Goal: Transaction & Acquisition: Purchase product/service

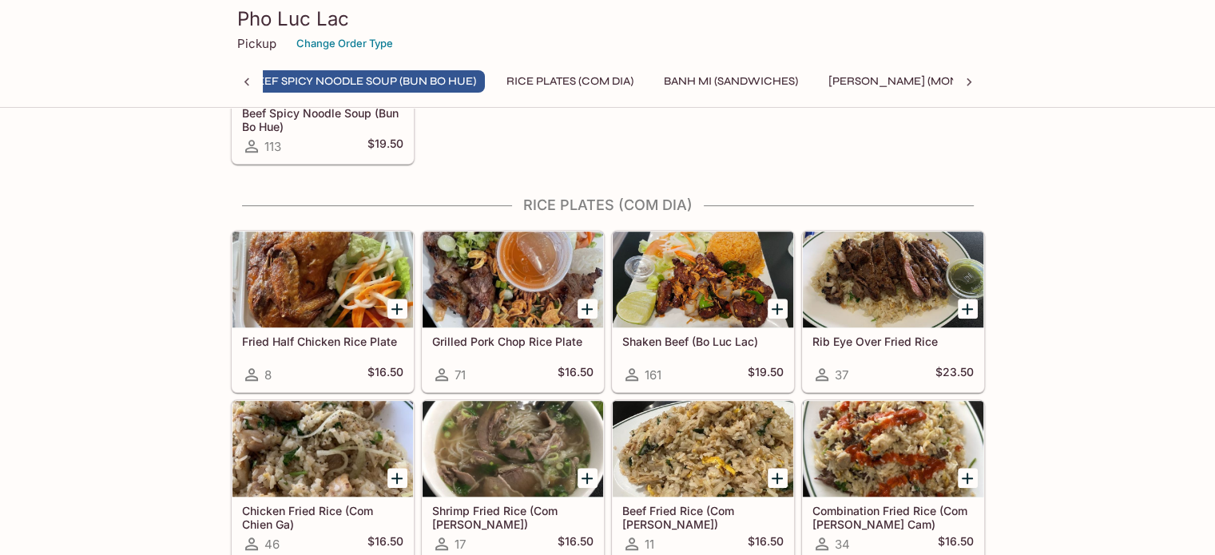
scroll to position [0, 343]
click at [760, 286] on div at bounding box center [703, 280] width 181 height 96
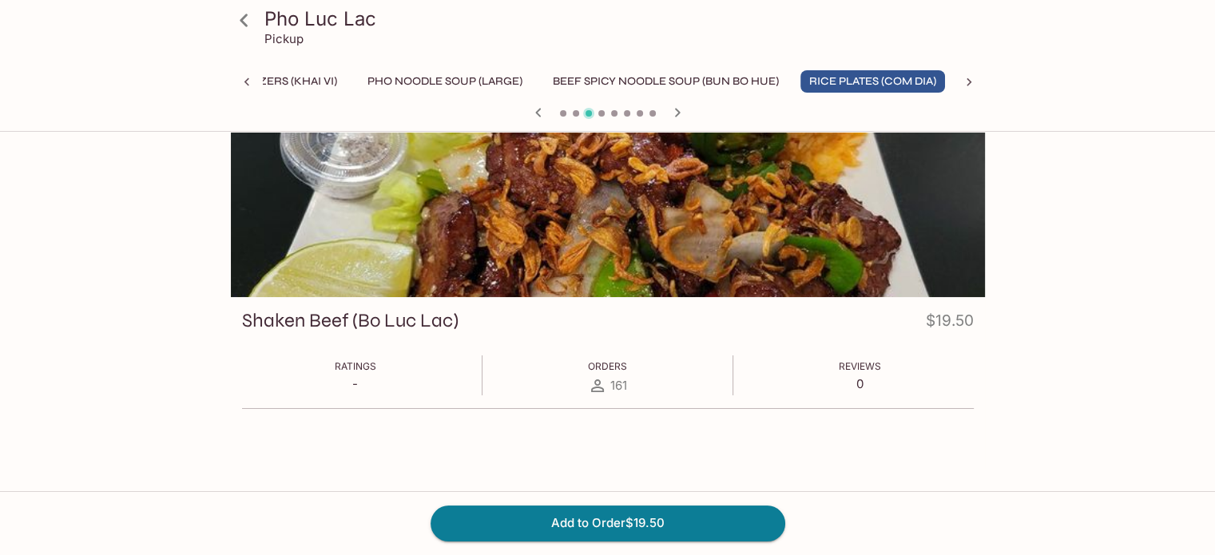
scroll to position [80, 0]
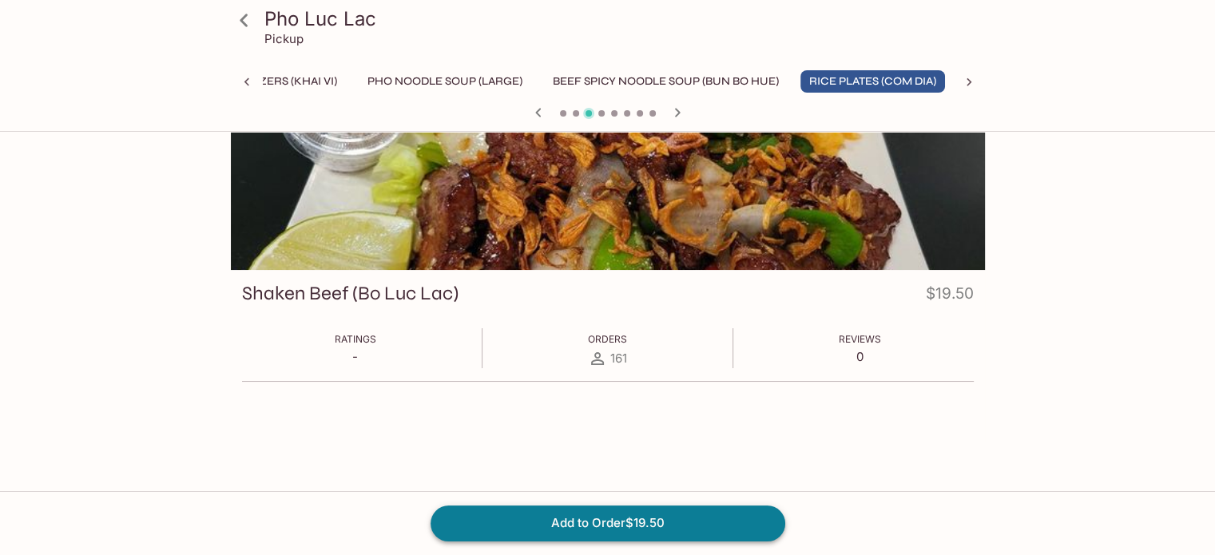
click at [663, 520] on button "Add to Order $19.50" at bounding box center [608, 523] width 355 height 35
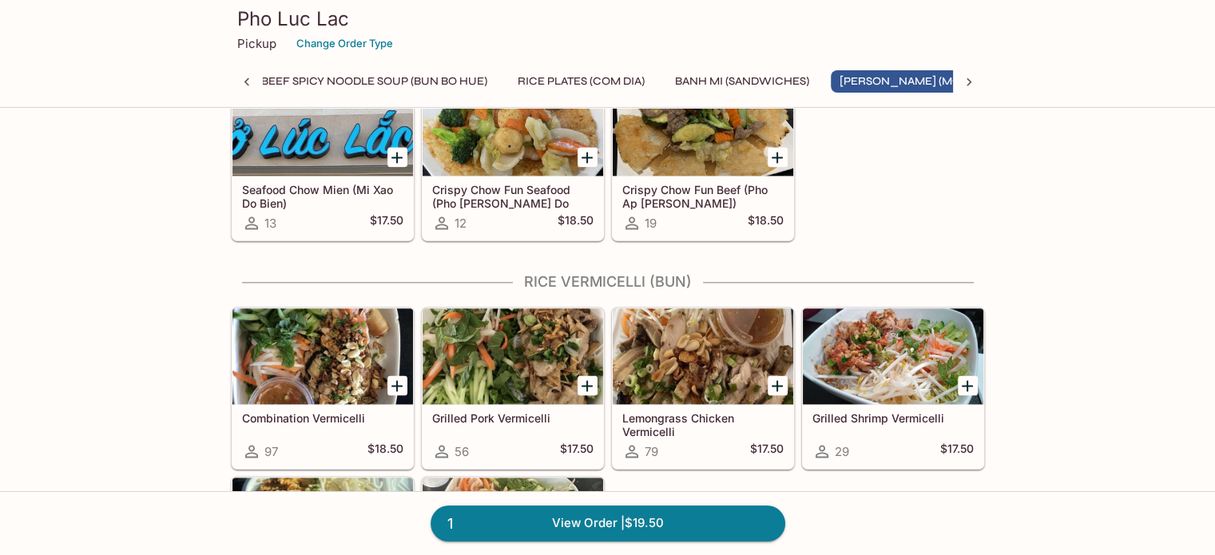
scroll to position [0, 366]
click at [697, 123] on div at bounding box center [703, 128] width 181 height 96
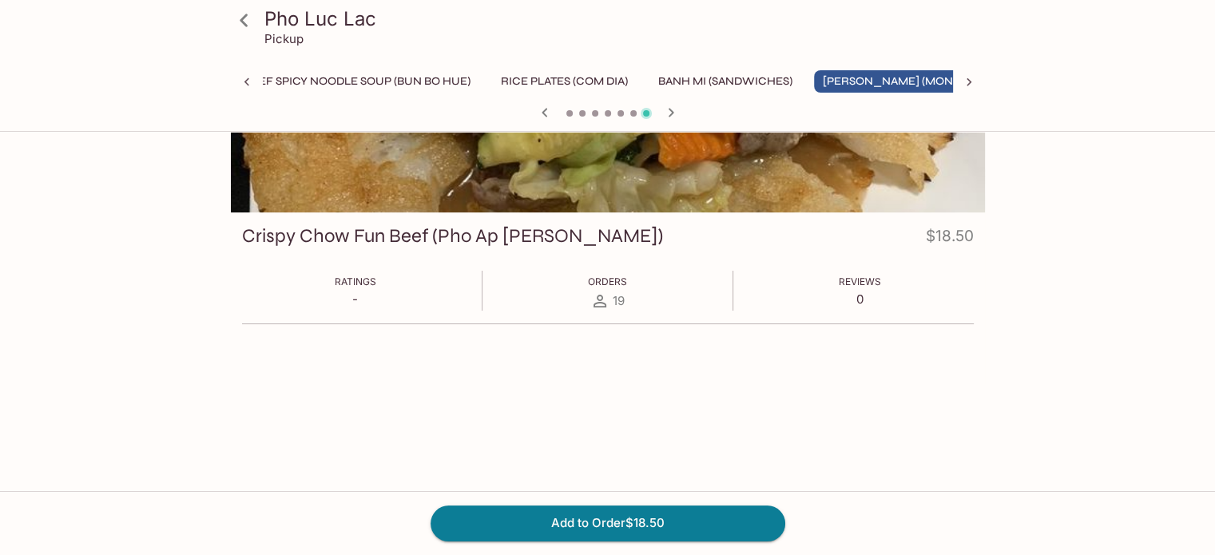
scroll to position [137, 0]
click at [253, 22] on icon at bounding box center [244, 20] width 28 height 28
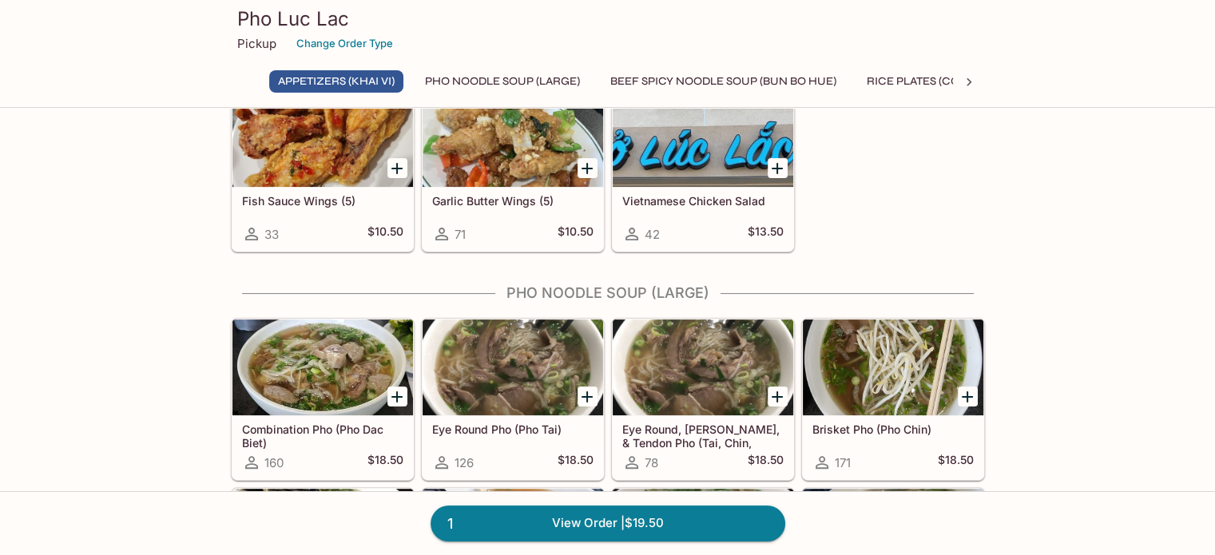
scroll to position [639, 0]
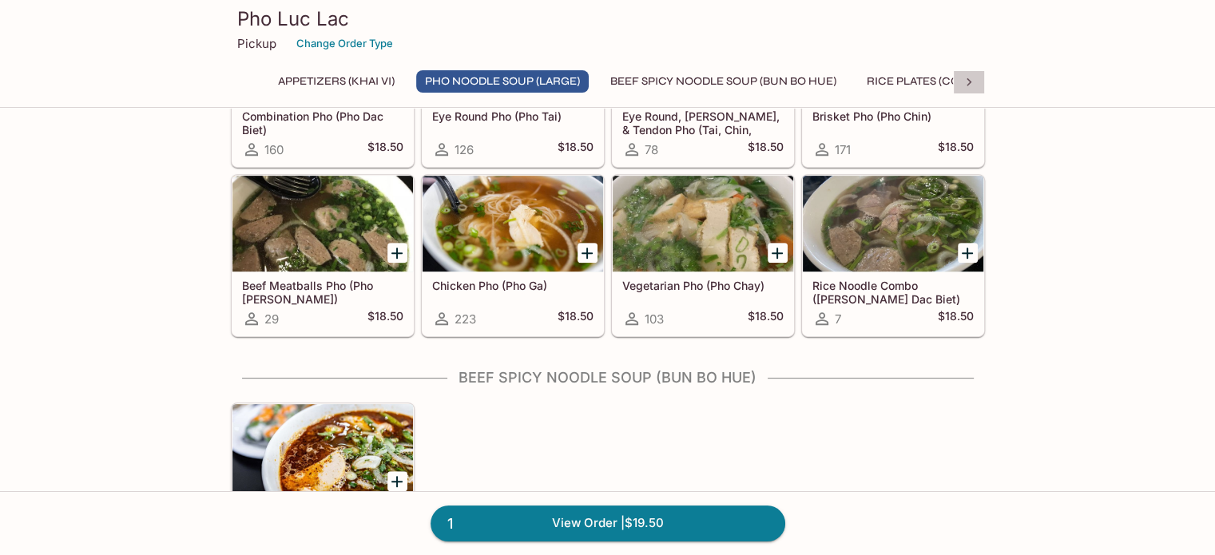
click at [971, 81] on icon at bounding box center [969, 82] width 16 height 16
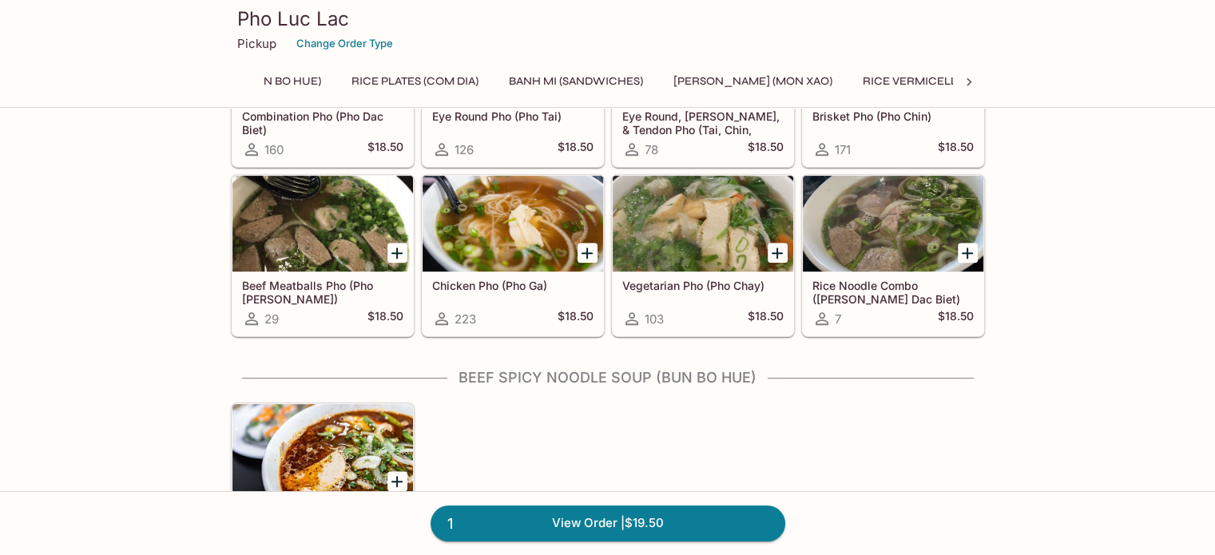
scroll to position [0, 553]
click at [978, 79] on div at bounding box center [969, 82] width 32 height 24
click at [628, 81] on button "[PERSON_NAME] (Mon Xao)" at bounding box center [655, 81] width 177 height 22
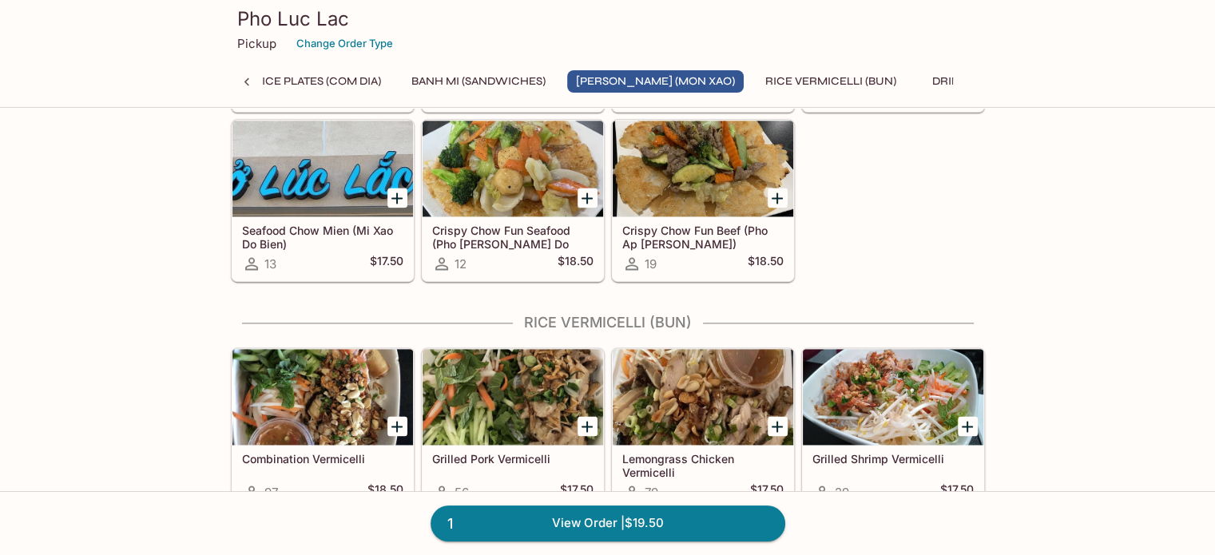
scroll to position [2130, 0]
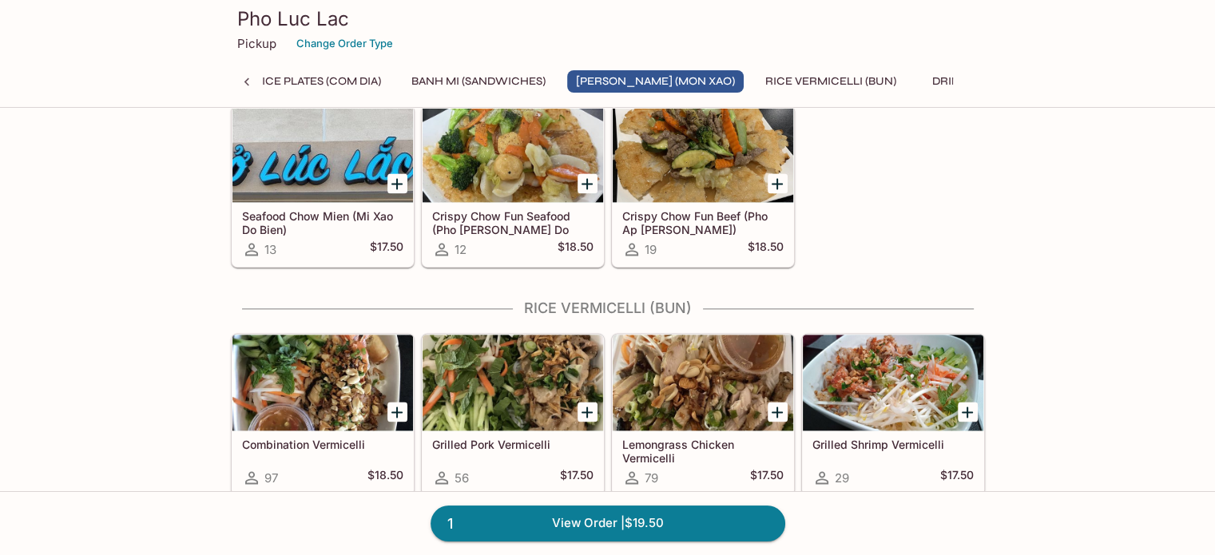
click at [717, 137] on div at bounding box center [703, 154] width 181 height 96
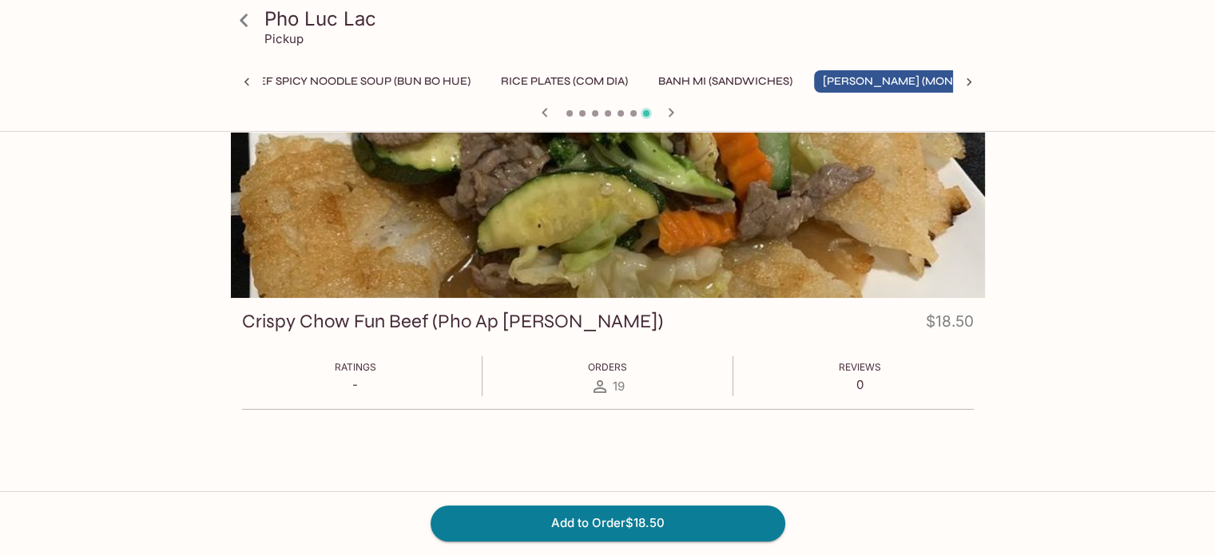
scroll to position [80, 0]
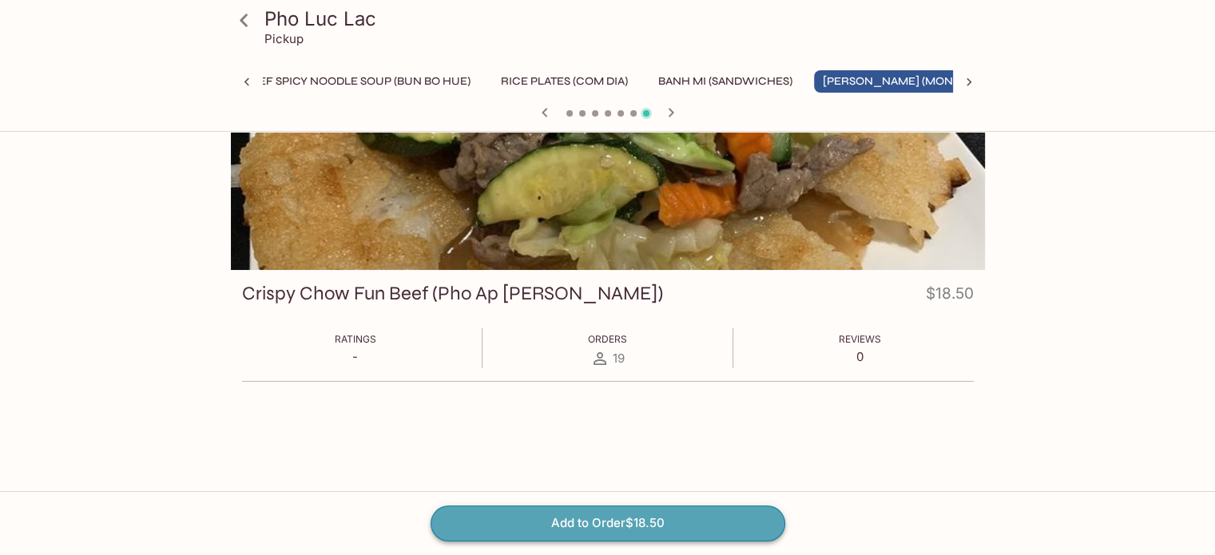
click at [657, 532] on button "Add to Order $18.50" at bounding box center [608, 523] width 355 height 35
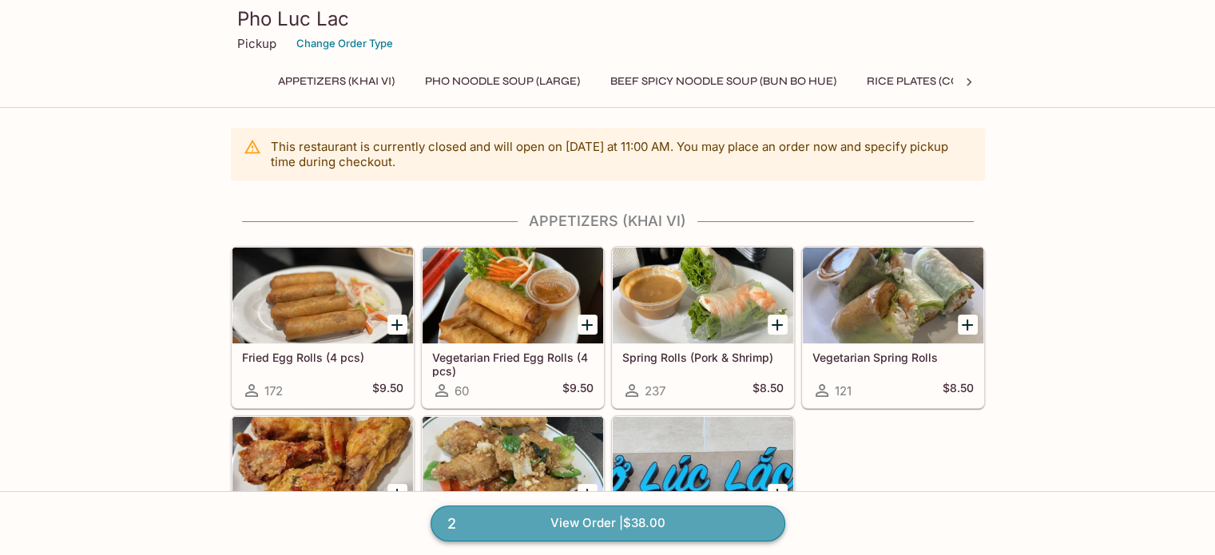
click at [720, 532] on link "2 View Order | $38.00" at bounding box center [608, 523] width 355 height 35
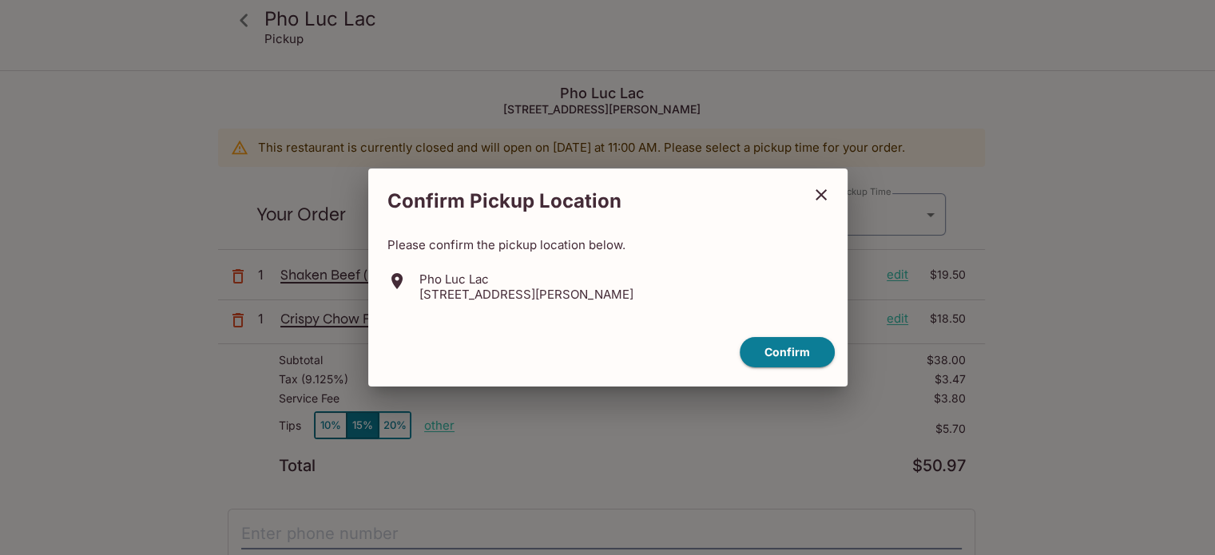
type input "[DATE]T18:30:00.000000Z"
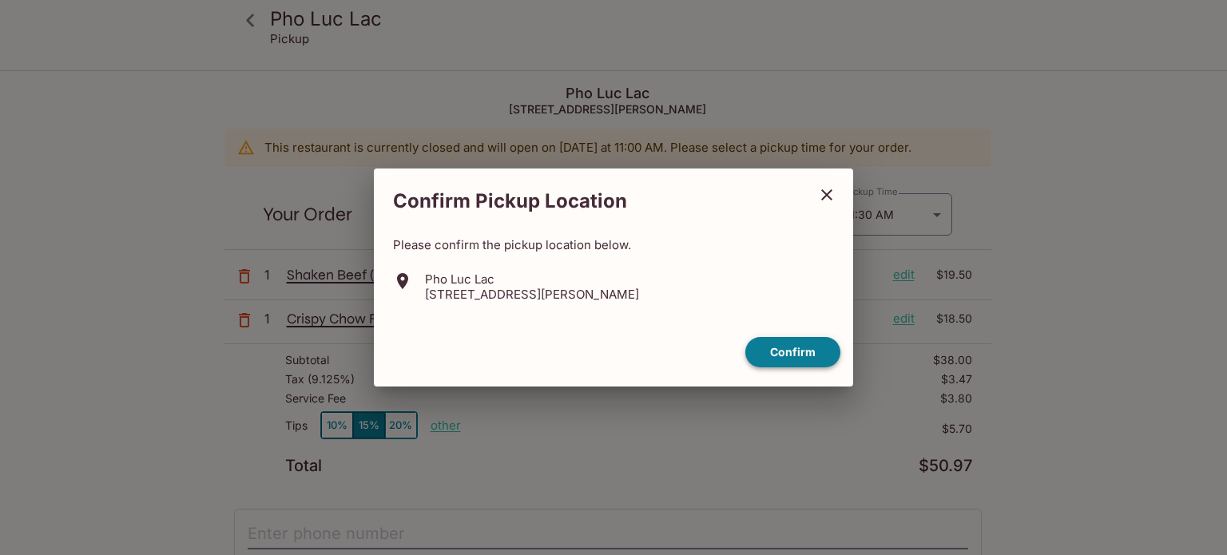
click at [812, 348] on button "Confirm" at bounding box center [792, 352] width 95 height 31
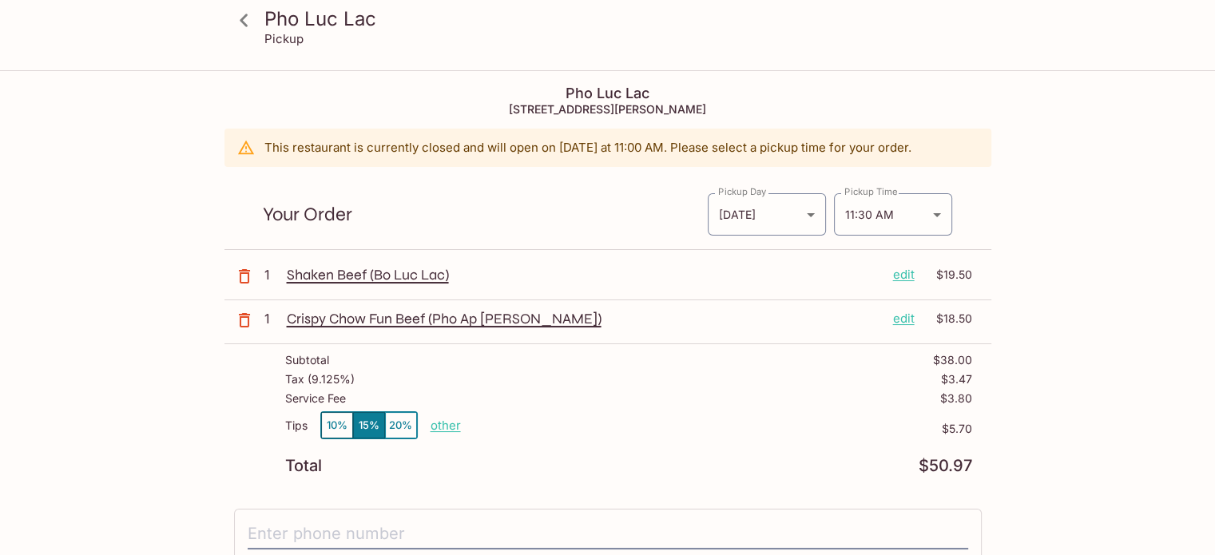
click at [443, 427] on p "other" at bounding box center [446, 425] width 30 height 15
drag, startPoint x: 537, startPoint y: 422, endPoint x: 641, endPoint y: 435, distance: 105.4
click at [617, 434] on div "Tips 10% 15% 20% Done 5.70 $5.70" at bounding box center [628, 434] width 687 height 47
type input "0.00"
click at [1003, 335] on div "Pho Luc Lac Pickup Pho Luc [GEOGRAPHIC_DATA][STREET_ADDRESS][PERSON_NAME] This …" at bounding box center [608, 462] width 1022 height 781
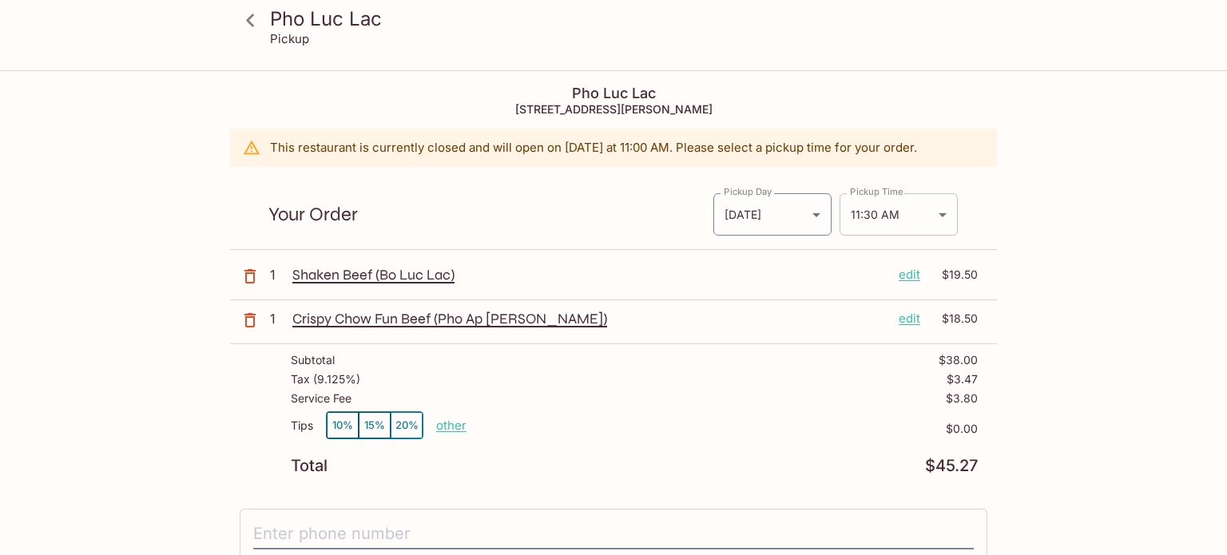
click at [895, 214] on body "Pho Luc Lac Pickup Pho Luc [GEOGRAPHIC_DATA][STREET_ADDRESS][PERSON_NAME] This …" at bounding box center [613, 349] width 1227 height 555
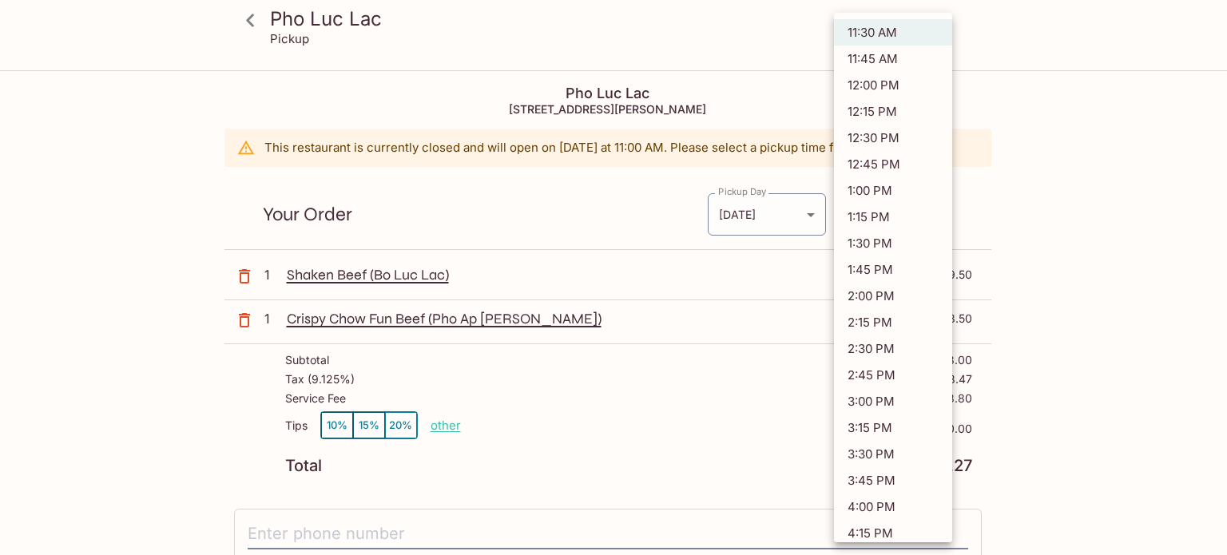
click at [1042, 108] on div at bounding box center [613, 277] width 1227 height 555
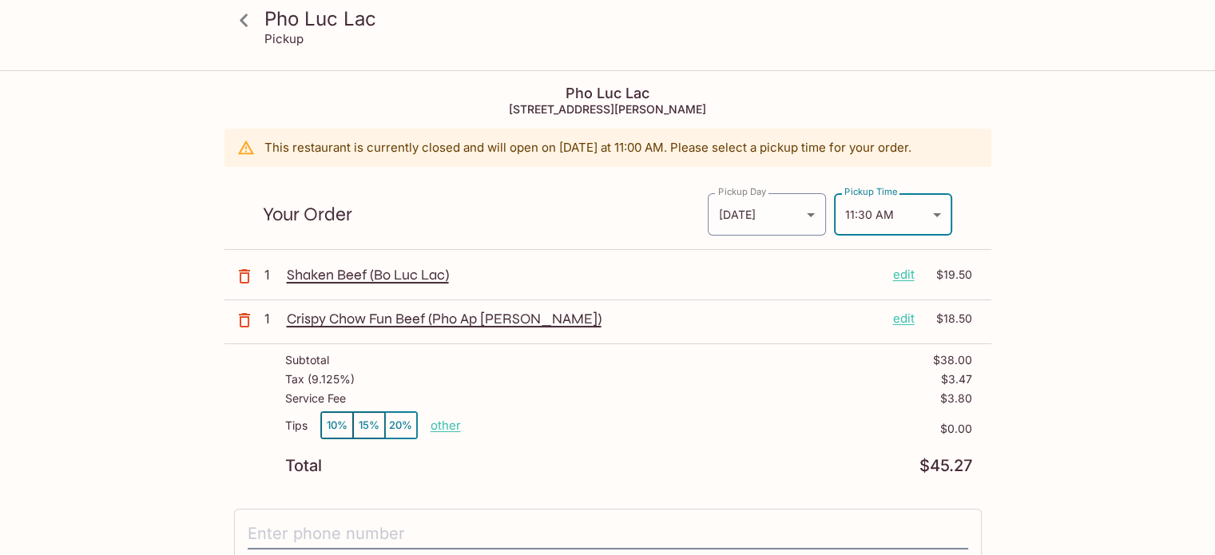
scroll to position [160, 0]
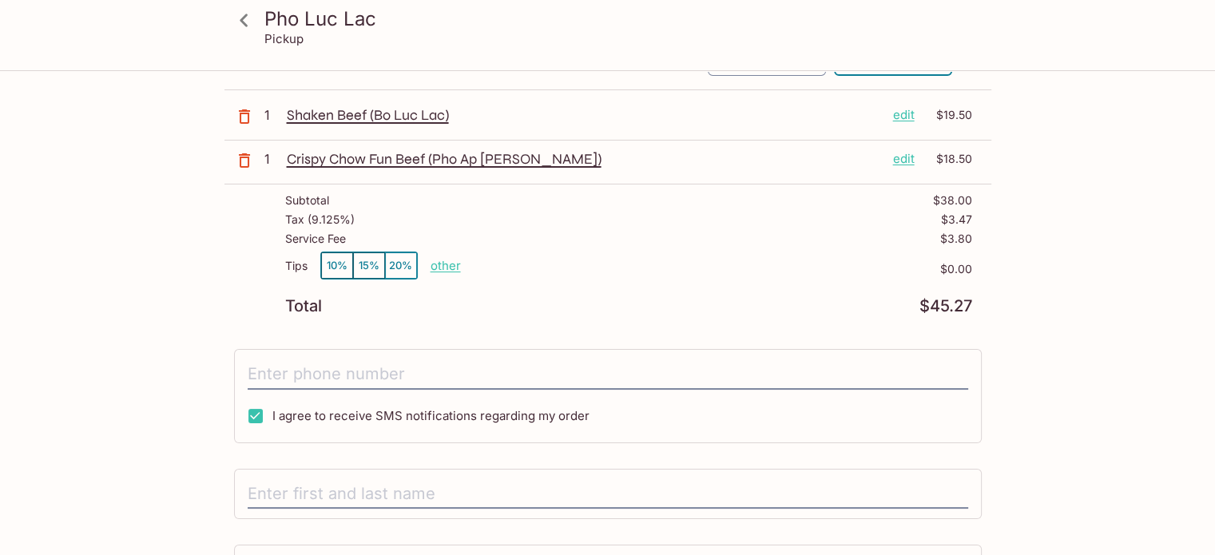
click at [260, 414] on input "I agree to receive SMS notifications regarding my order" at bounding box center [256, 416] width 32 height 32
checkbox input "false"
click at [283, 363] on input "tel" at bounding box center [608, 374] width 721 height 30
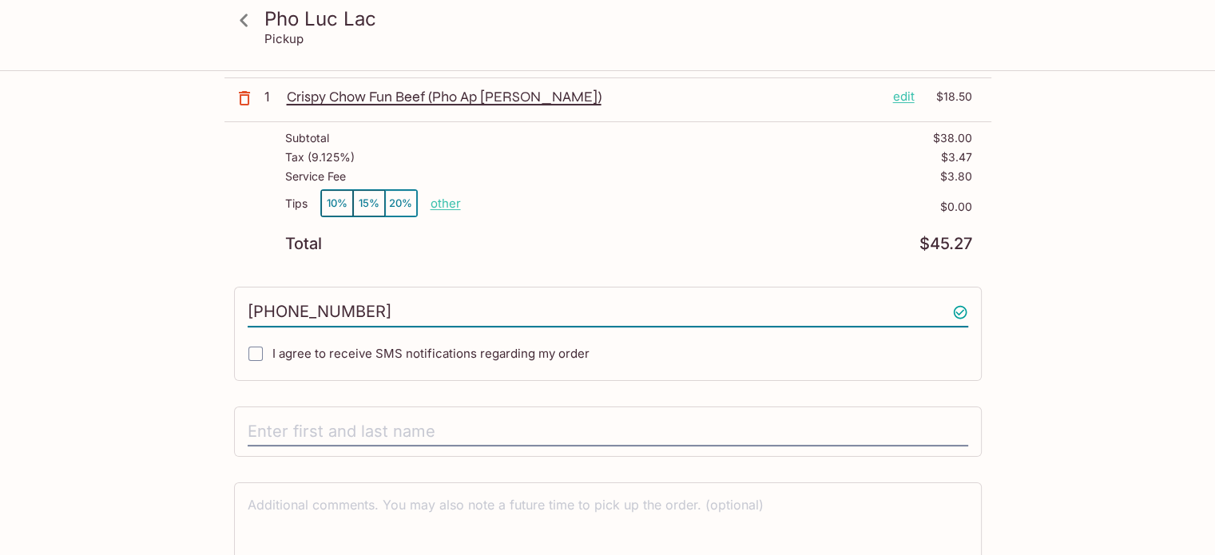
scroll to position [294, 0]
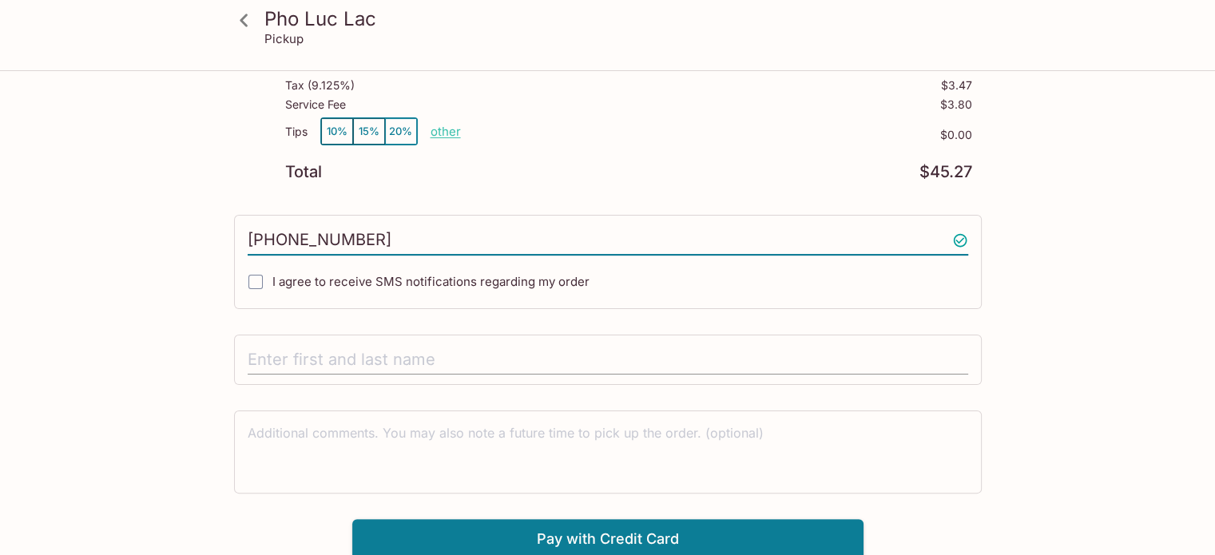
type input "[PHONE_NUMBER]"
click at [364, 358] on input "text" at bounding box center [608, 360] width 721 height 30
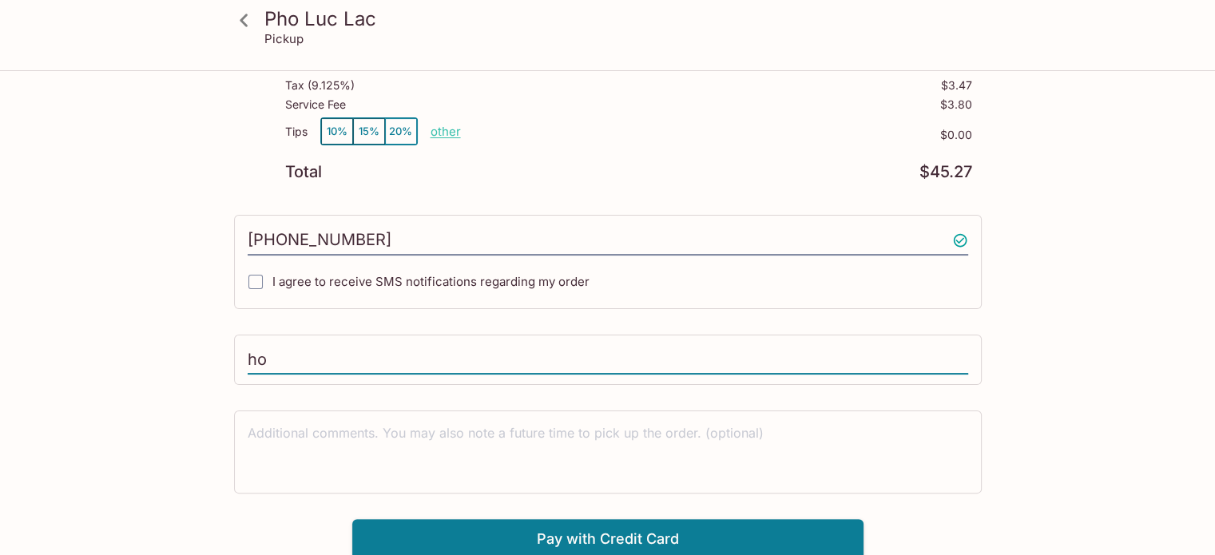
type input "h"
type input "Hong [PERSON_NAME]"
click at [625, 536] on button "Pay with Credit Card" at bounding box center [607, 539] width 511 height 40
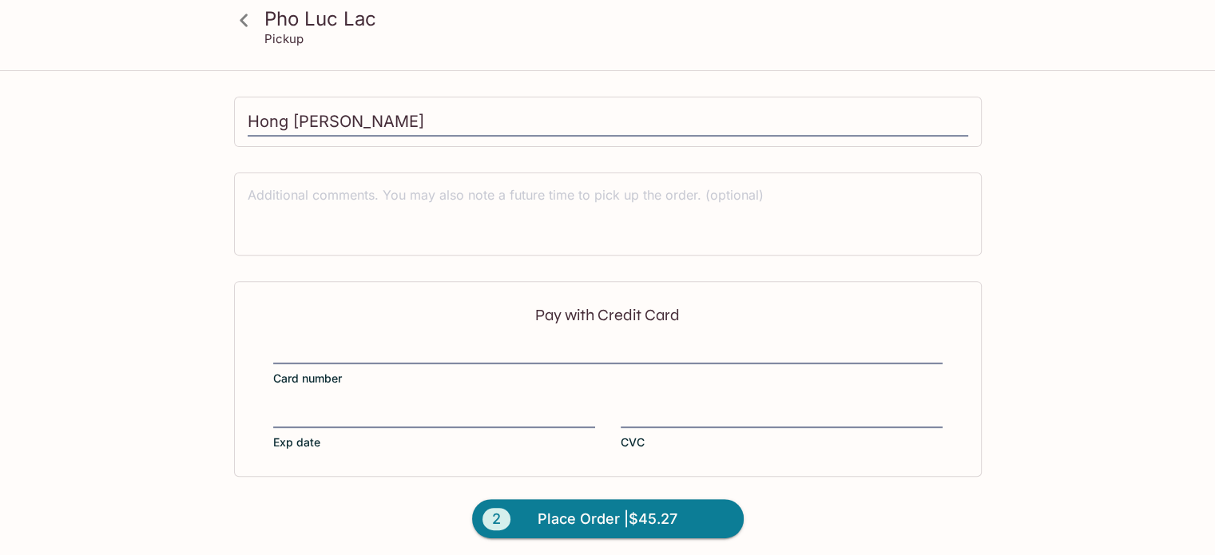
scroll to position [534, 0]
click at [455, 363] on label "Card number" at bounding box center [607, 362] width 669 height 45
click at [455, 342] on input "Card number" at bounding box center [607, 341] width 669 height 1
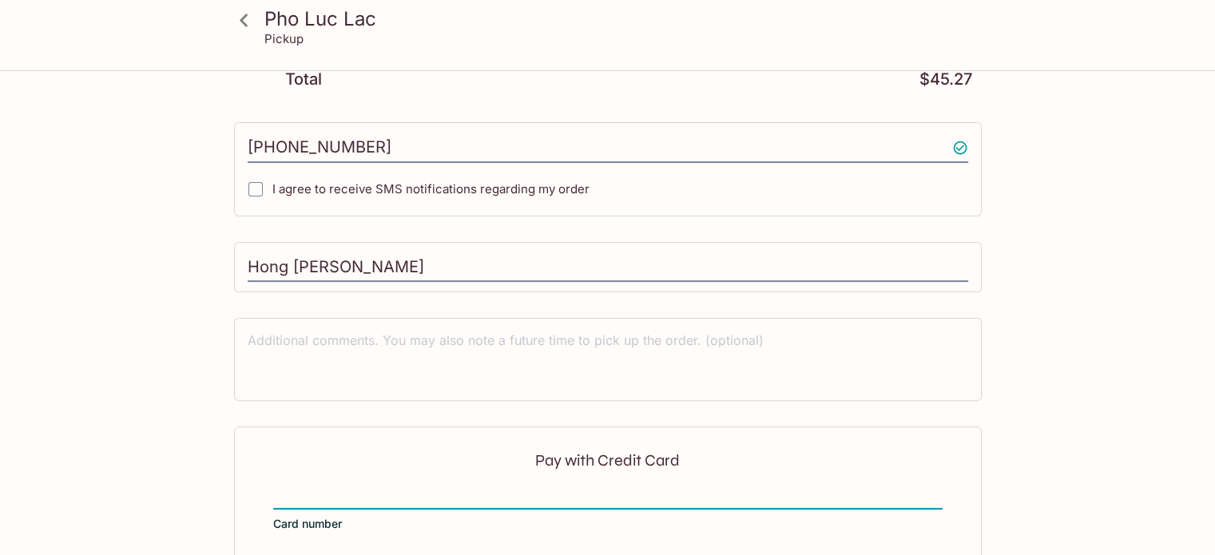
scroll to position [294, 0]
